Goal: Transaction & Acquisition: Purchase product/service

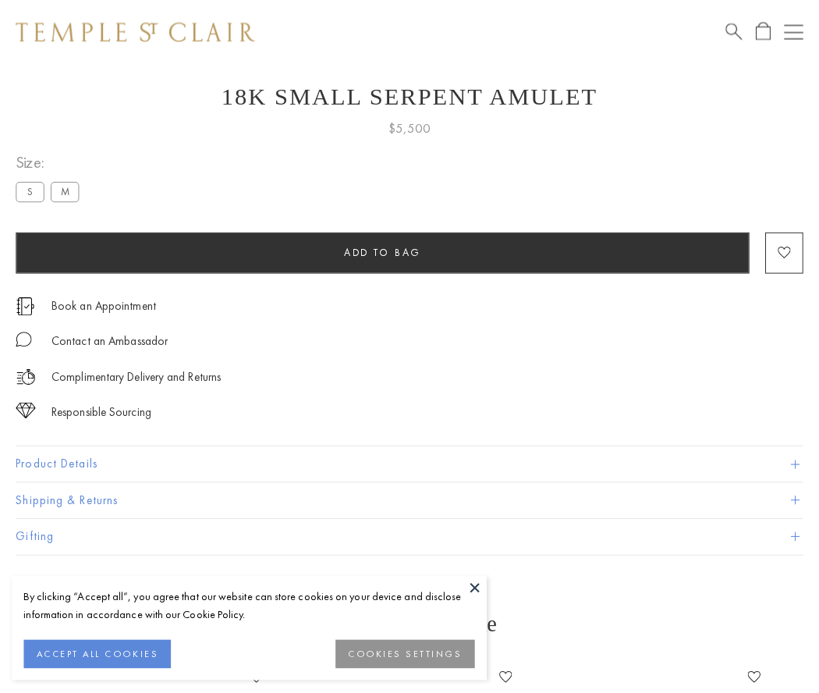
scroll to position [62, 0]
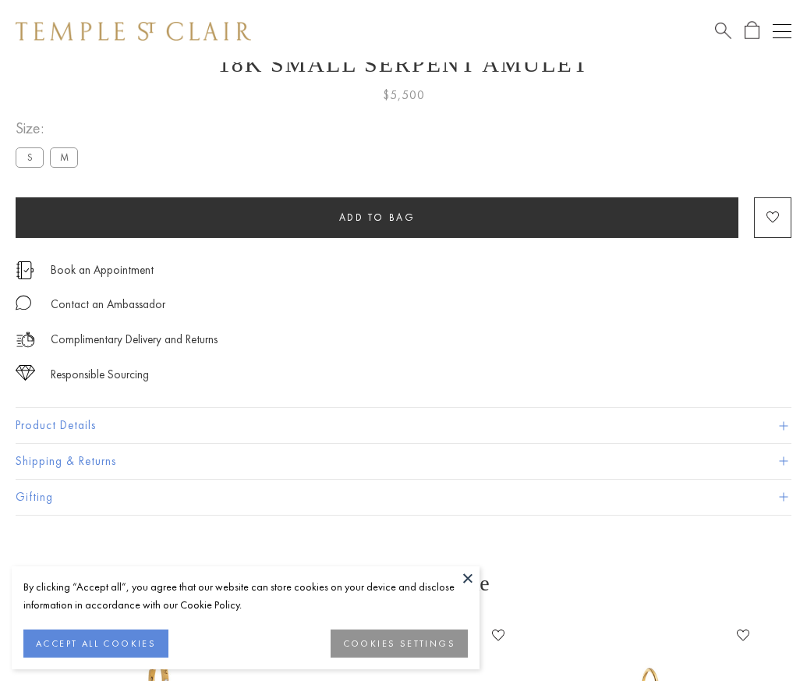
click at [377, 217] on span "Add to bag" at bounding box center [377, 217] width 76 height 13
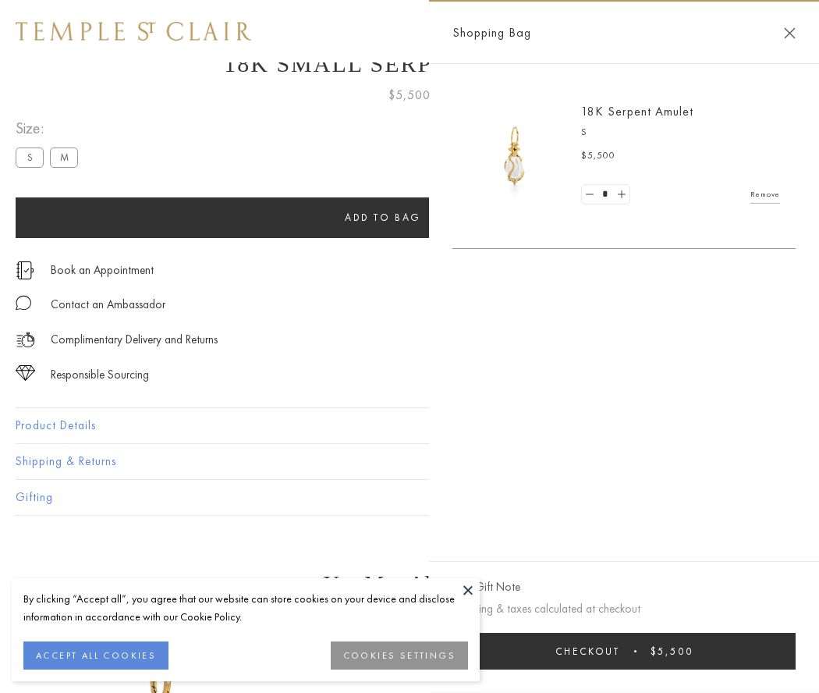
click at [624, 651] on button "Checkout $5,500" at bounding box center [623, 651] width 343 height 37
